Goal: Task Accomplishment & Management: Manage account settings

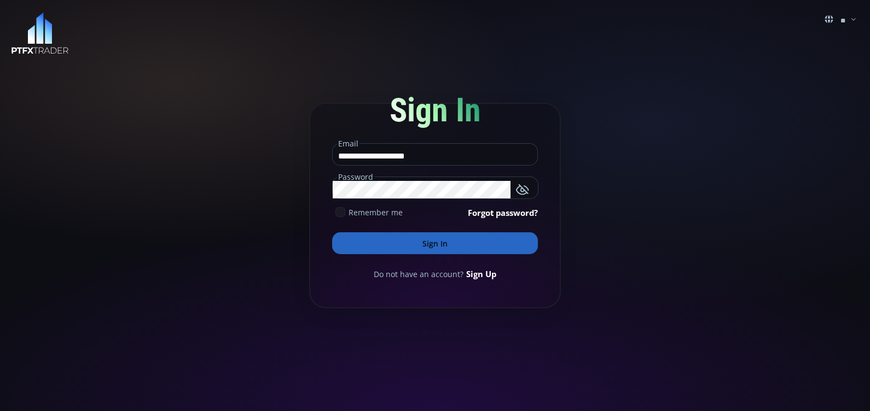
click at [341, 214] on icon at bounding box center [340, 212] width 10 height 10
click at [400, 241] on button "Sign In" at bounding box center [435, 244] width 206 height 22
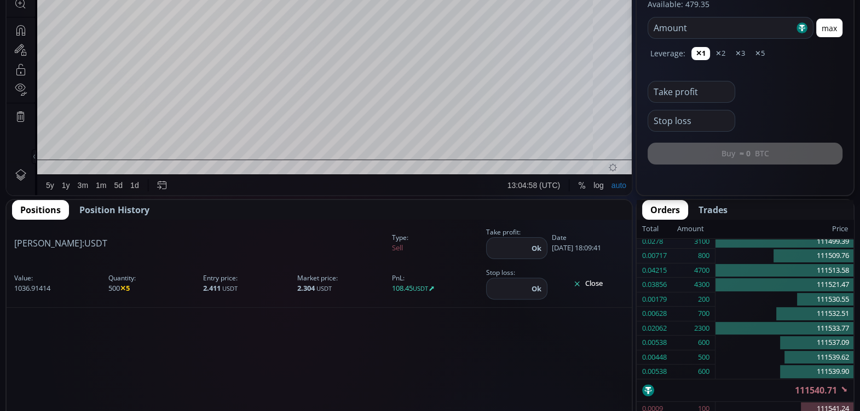
scroll to position [376, 0]
